Goal: Navigation & Orientation: Find specific page/section

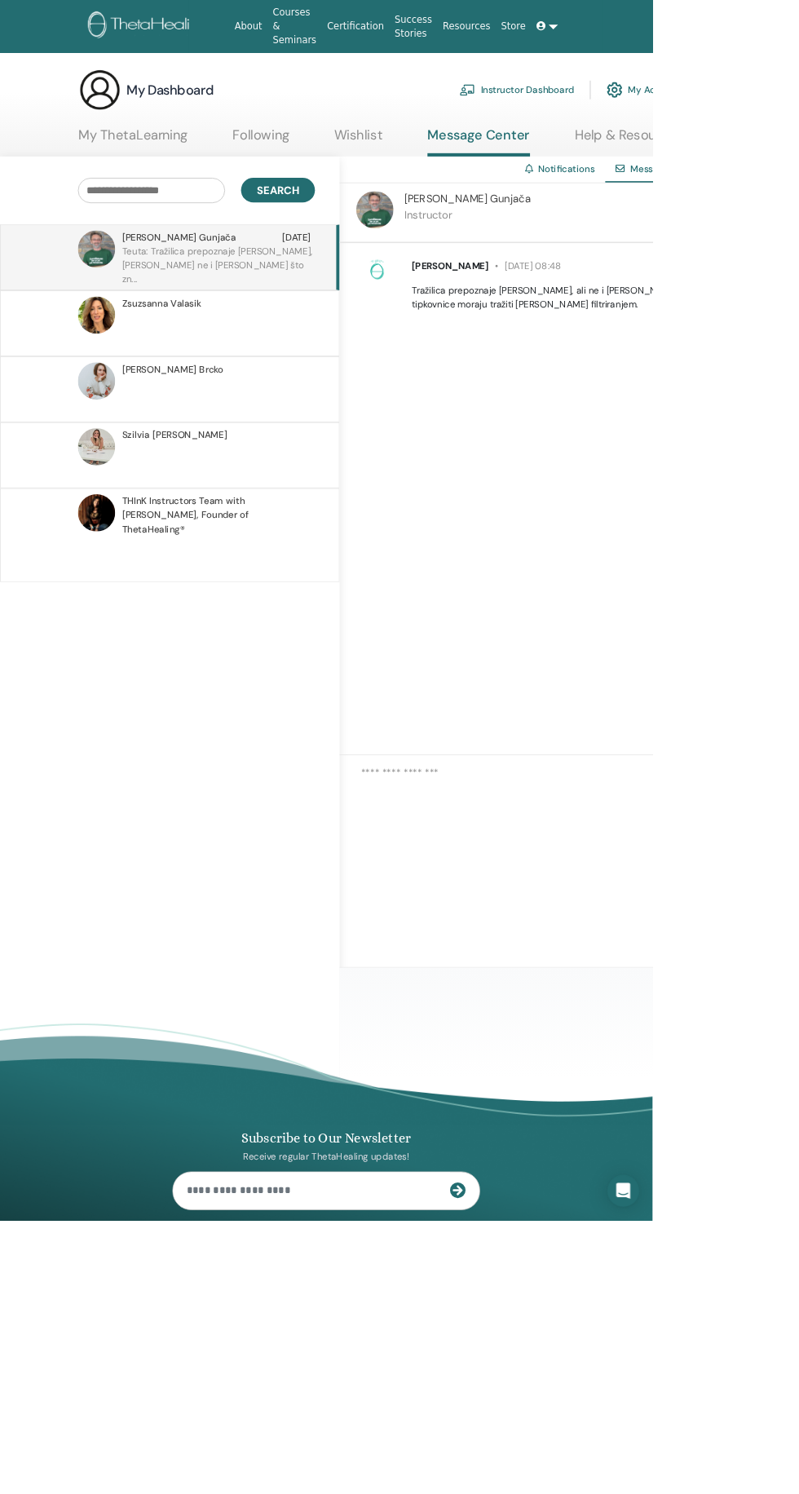
click at [799, 1494] on div "Send" at bounding box center [697, 1356] width 563 height 343
click at [151, 159] on link "My ThetaLearning" at bounding box center [163, 172] width 134 height 32
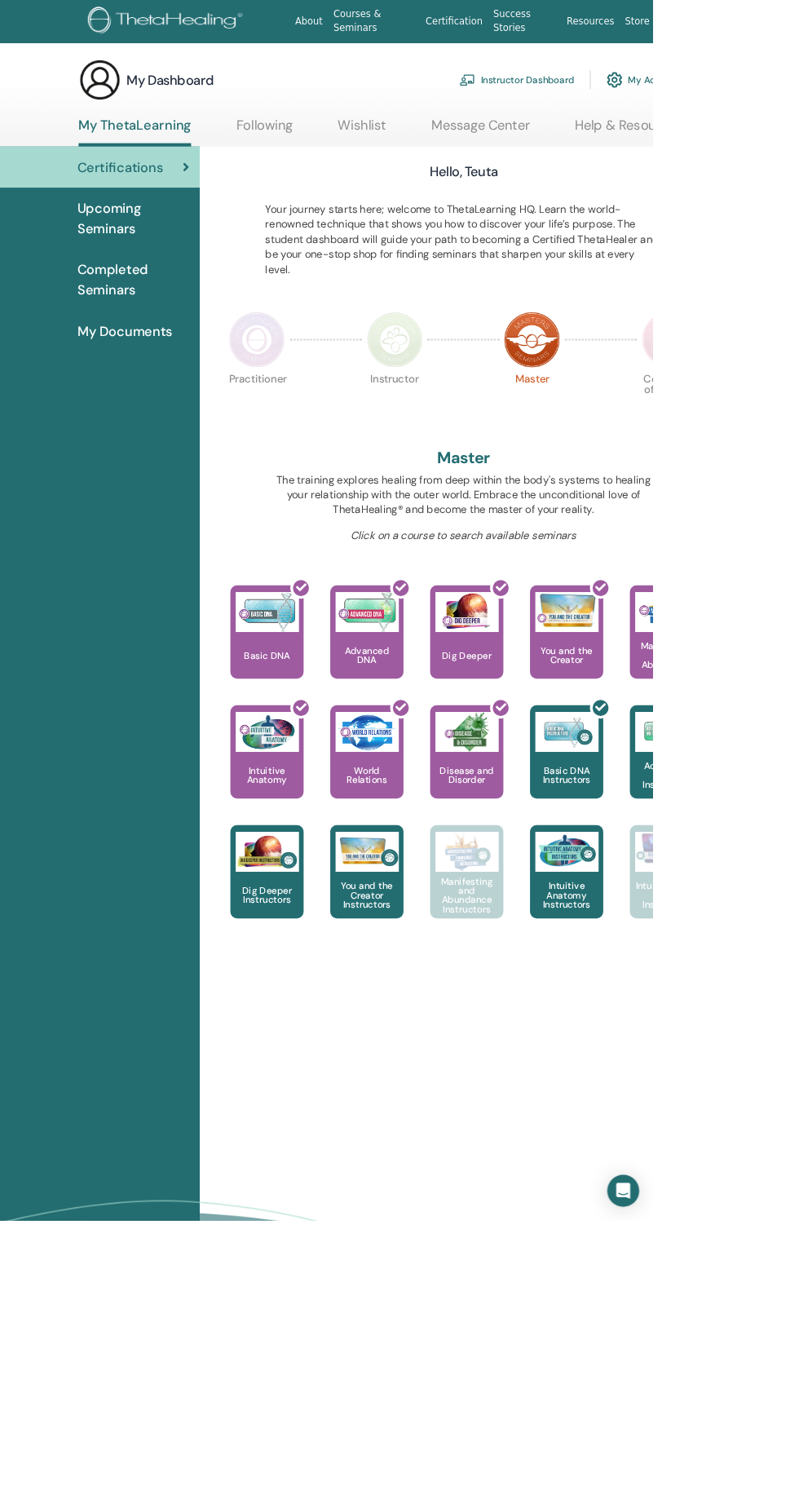
click at [772, 1468] on icon "Open Intercom Messenger" at bounding box center [763, 1459] width 17 height 20
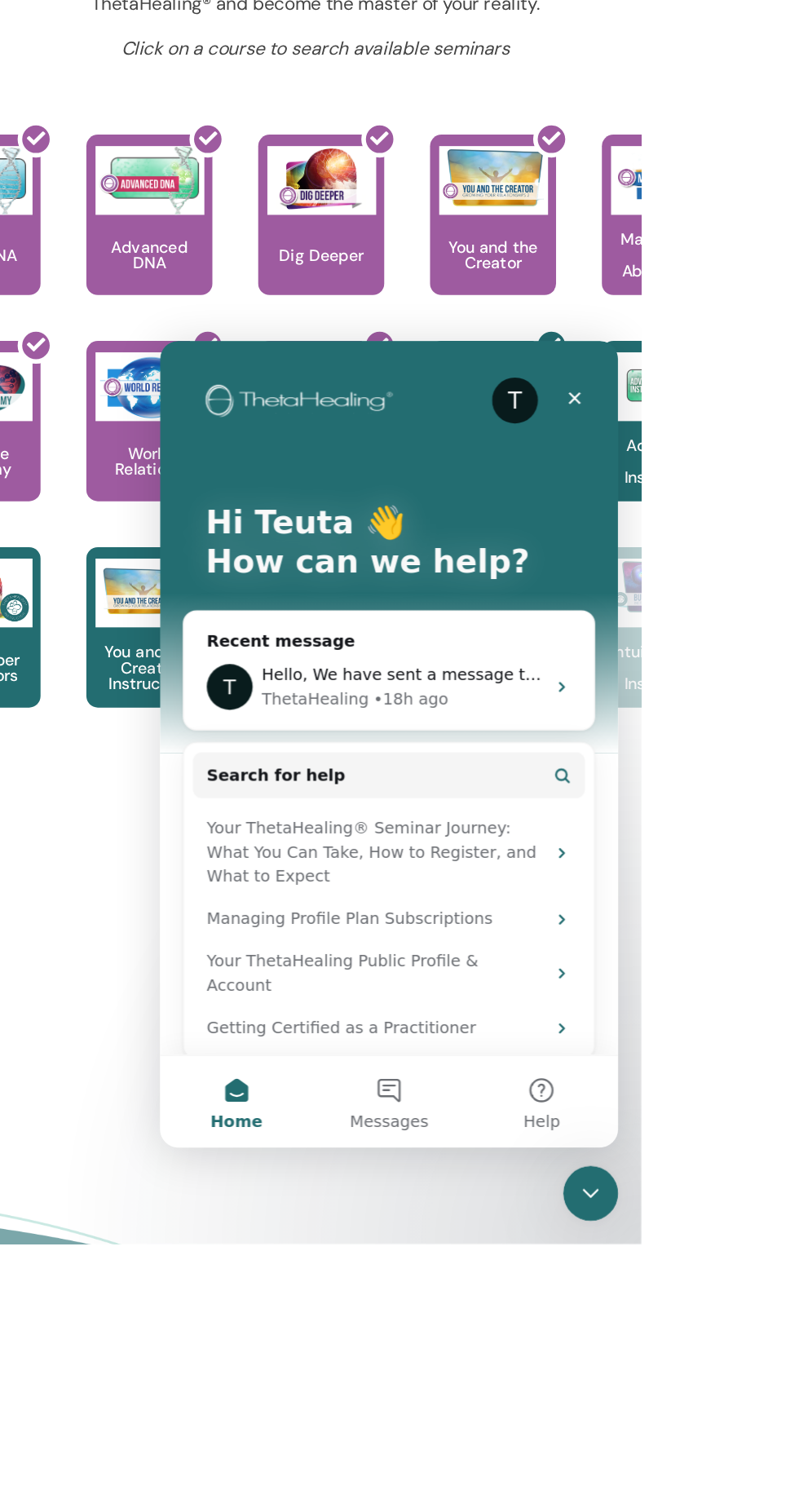
scroll to position [12, 0]
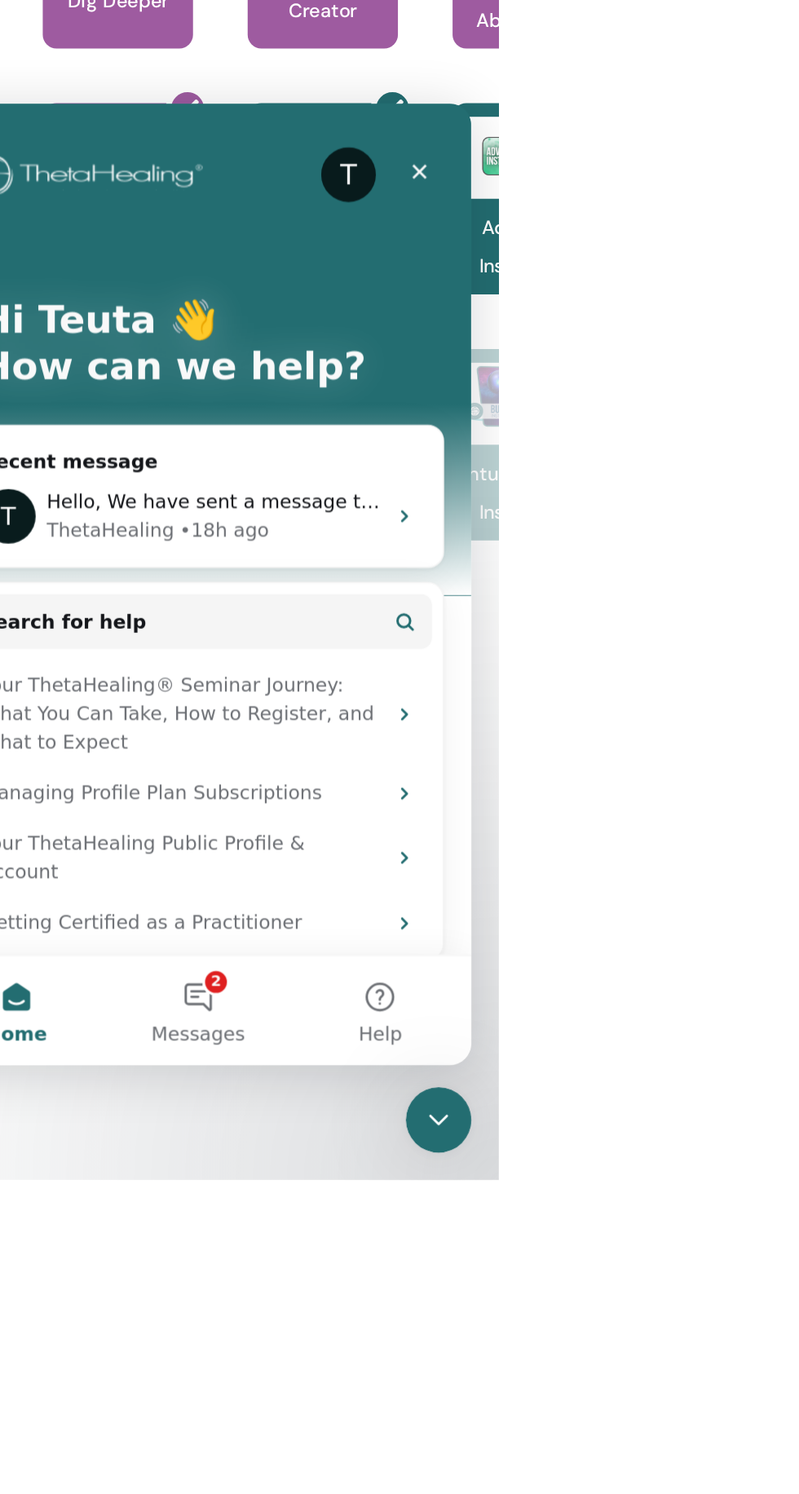
click at [170, 326] on div "T Hello, We have sent a message to our management team. We are confident we wil…" at bounding box center [88, 349] width 292 height 60
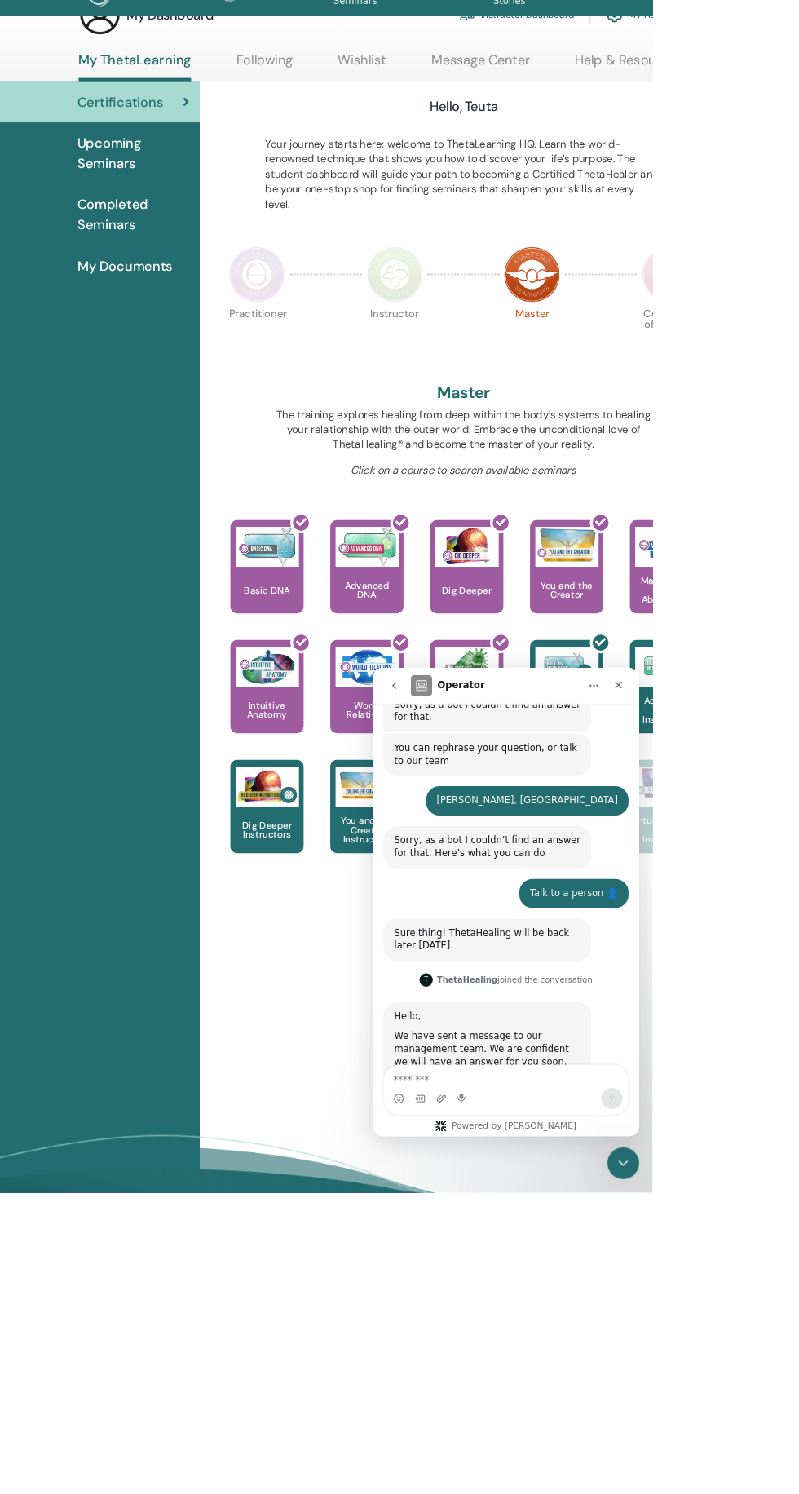
scroll to position [0, 0]
